Goal: Task Accomplishment & Management: Manage account settings

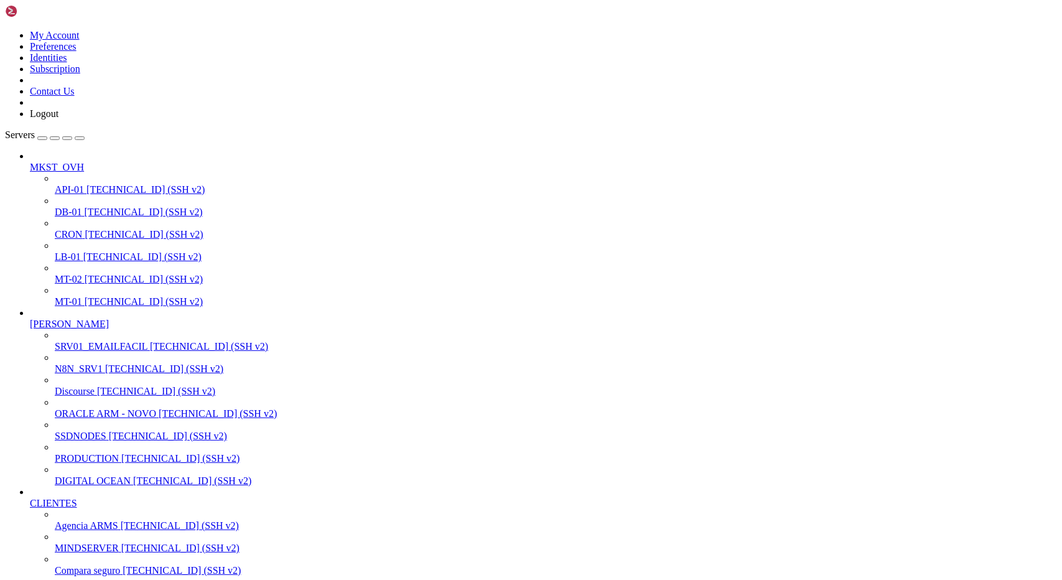
scroll to position [12, 2]
drag, startPoint x: 20, startPoint y: 1496, endPoint x: 443, endPoint y: 1630, distance: 443.8
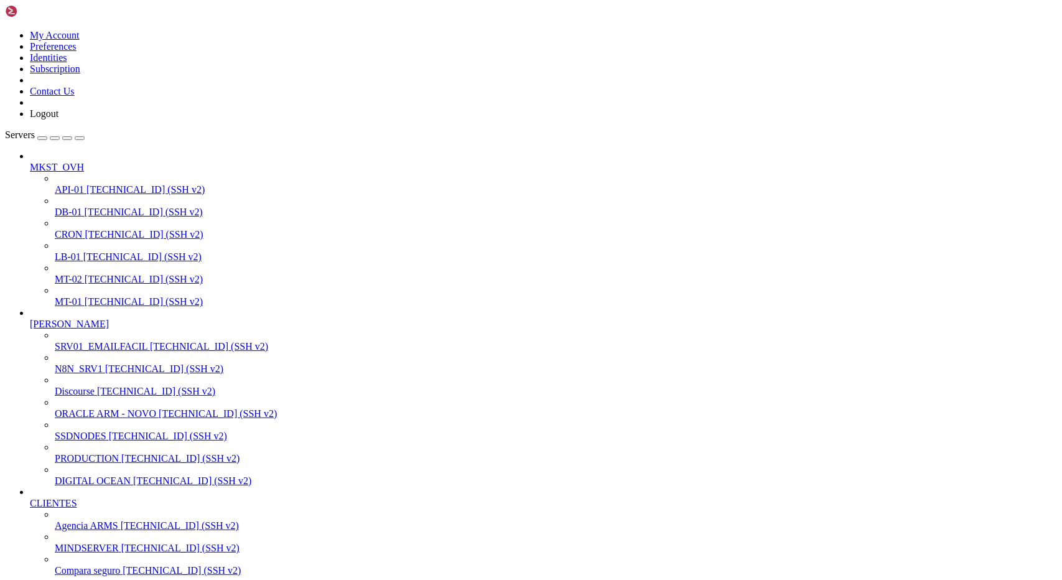
click at [123, 565] on span "[TECHNICAL_ID] (SSH v2)" at bounding box center [182, 570] width 118 height 11
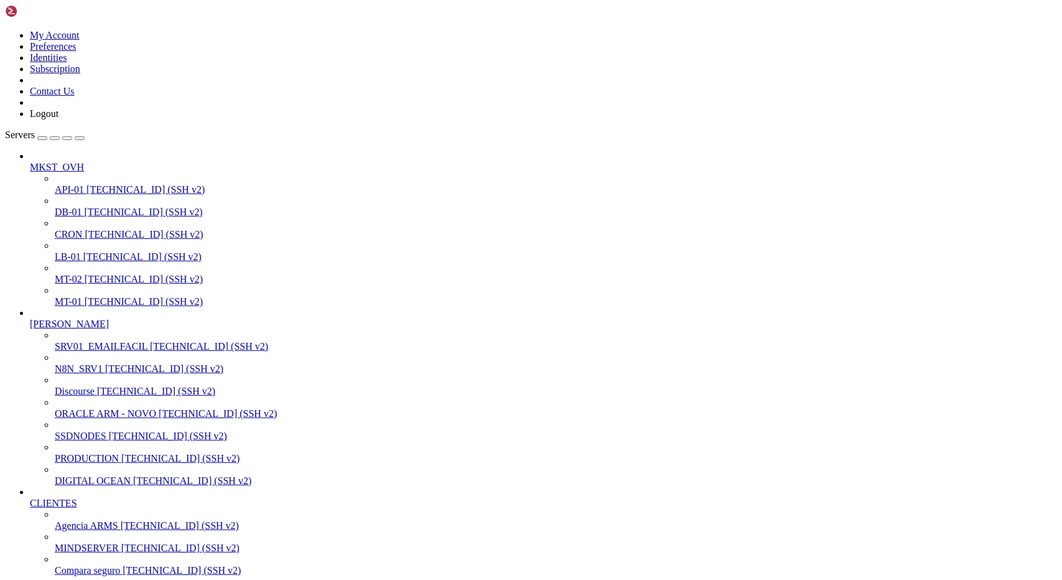
scroll to position [0, 0]
drag, startPoint x: 393, startPoint y: 21, endPoint x: 424, endPoint y: 19, distance: 31.2
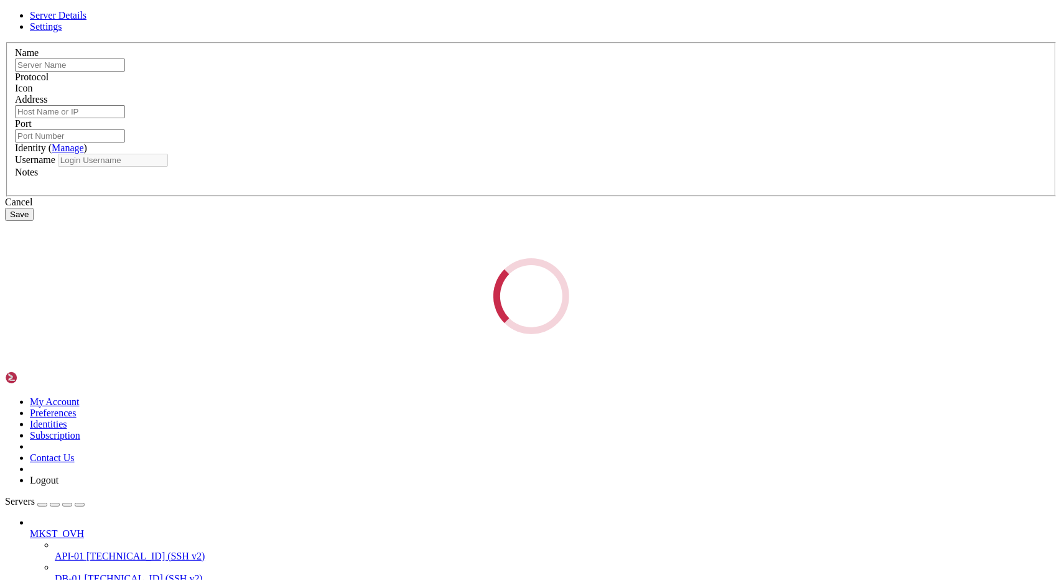
type input "Compara seguro"
type input "[TECHNICAL_ID]"
type input "22"
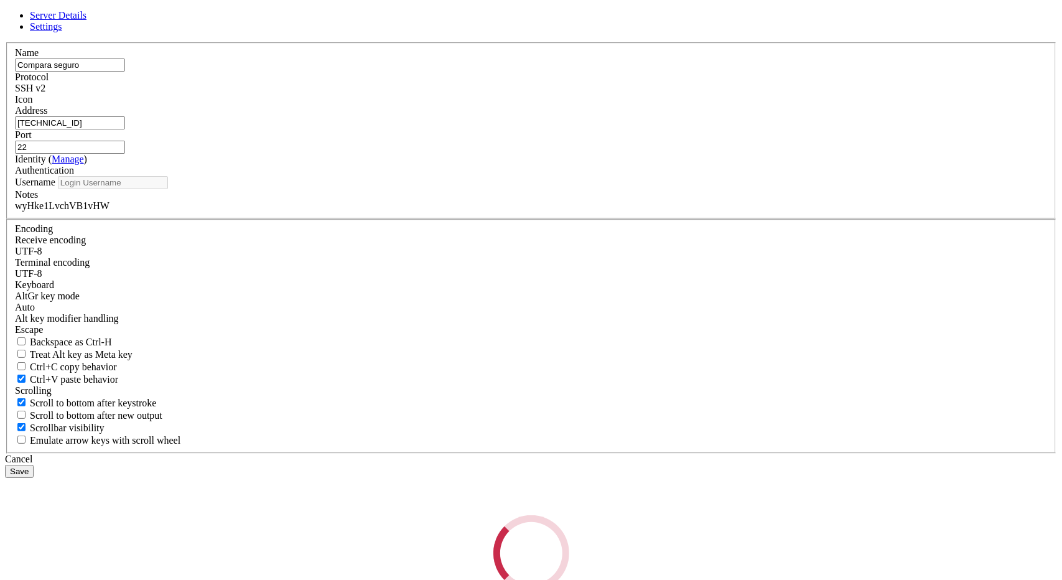
type input "root"
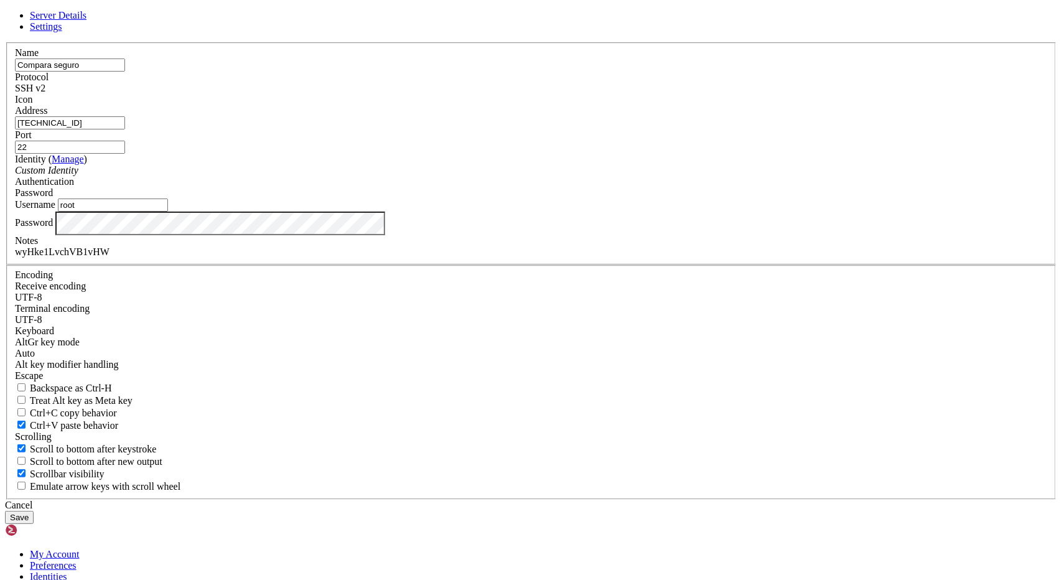
click at [125, 129] on input "[TECHNICAL_ID]" at bounding box center [70, 122] width 110 height 13
click at [601, 500] on div "Cancel" at bounding box center [531, 505] width 1052 height 11
